Goal: Transaction & Acquisition: Purchase product/service

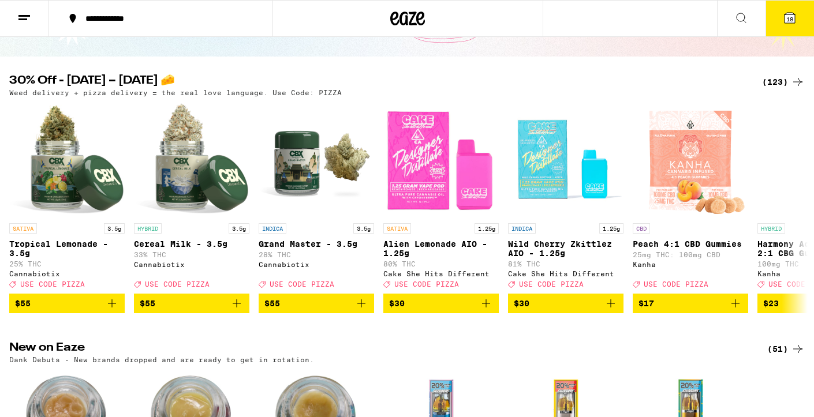
scroll to position [81, 0]
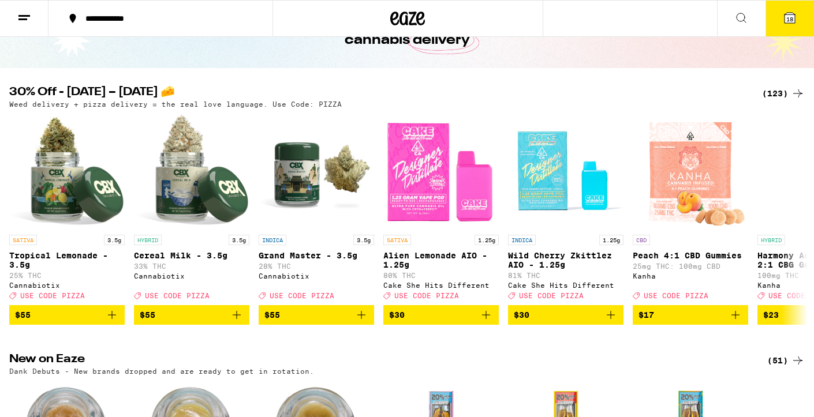
click at [788, 15] on icon at bounding box center [789, 18] width 10 height 10
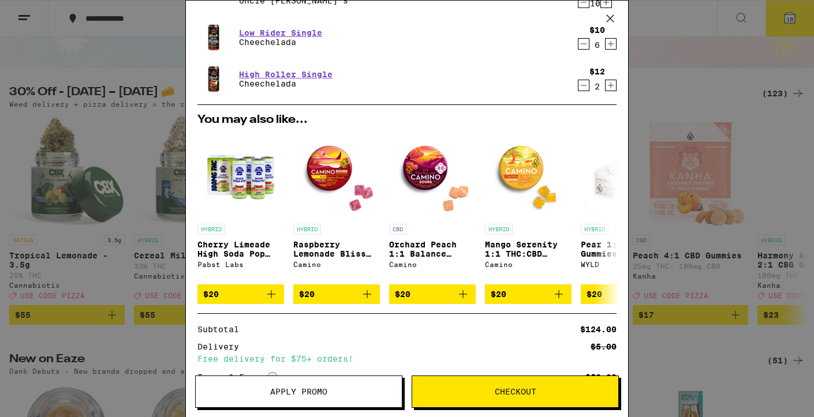
scroll to position [-1, 0]
